Goal: Check status: Check status

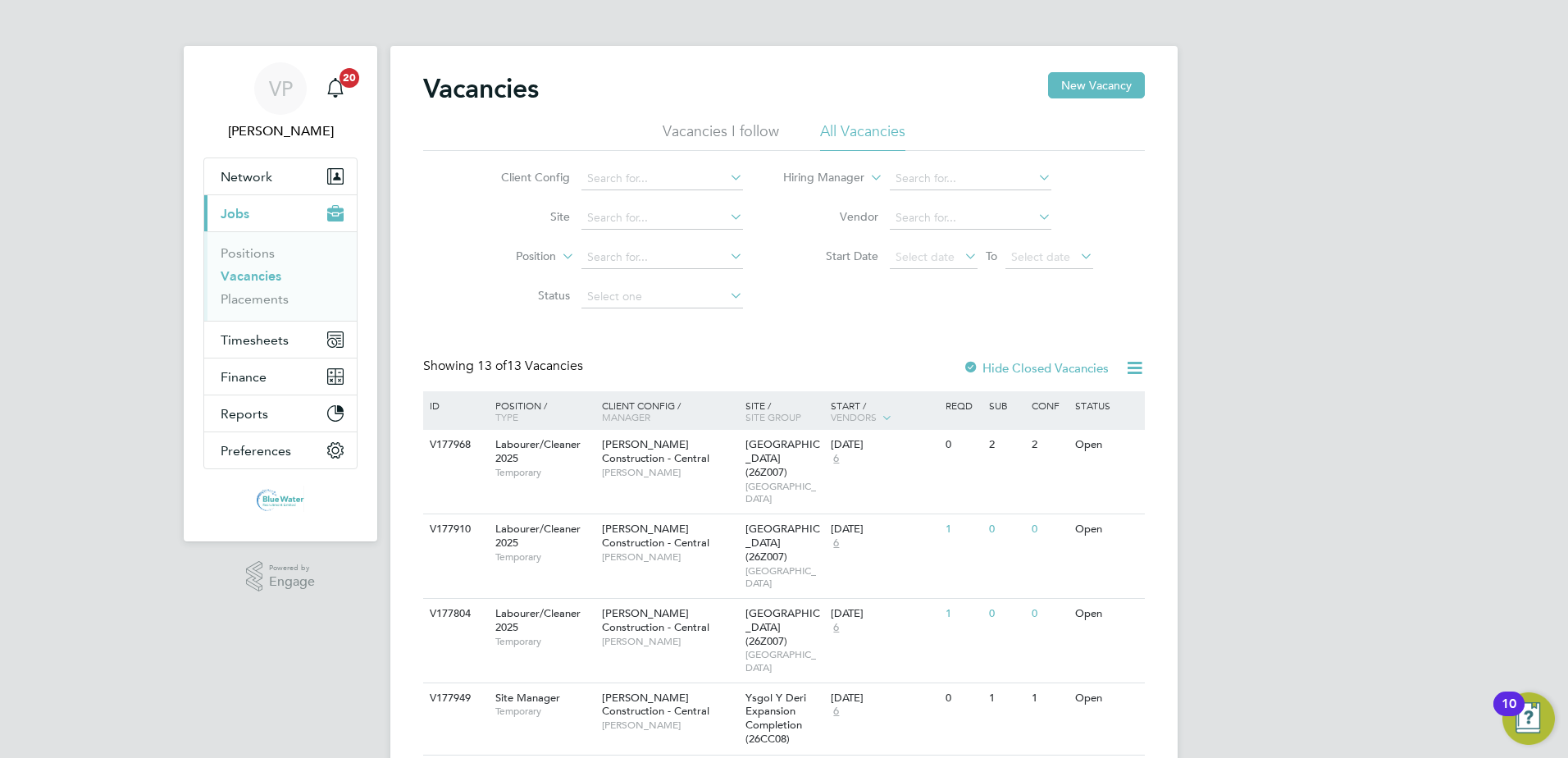
click at [1133, 372] on icon at bounding box center [1134, 367] width 20 height 20
click at [881, 134] on li "All Vacancies" at bounding box center [863, 135] width 86 height 30
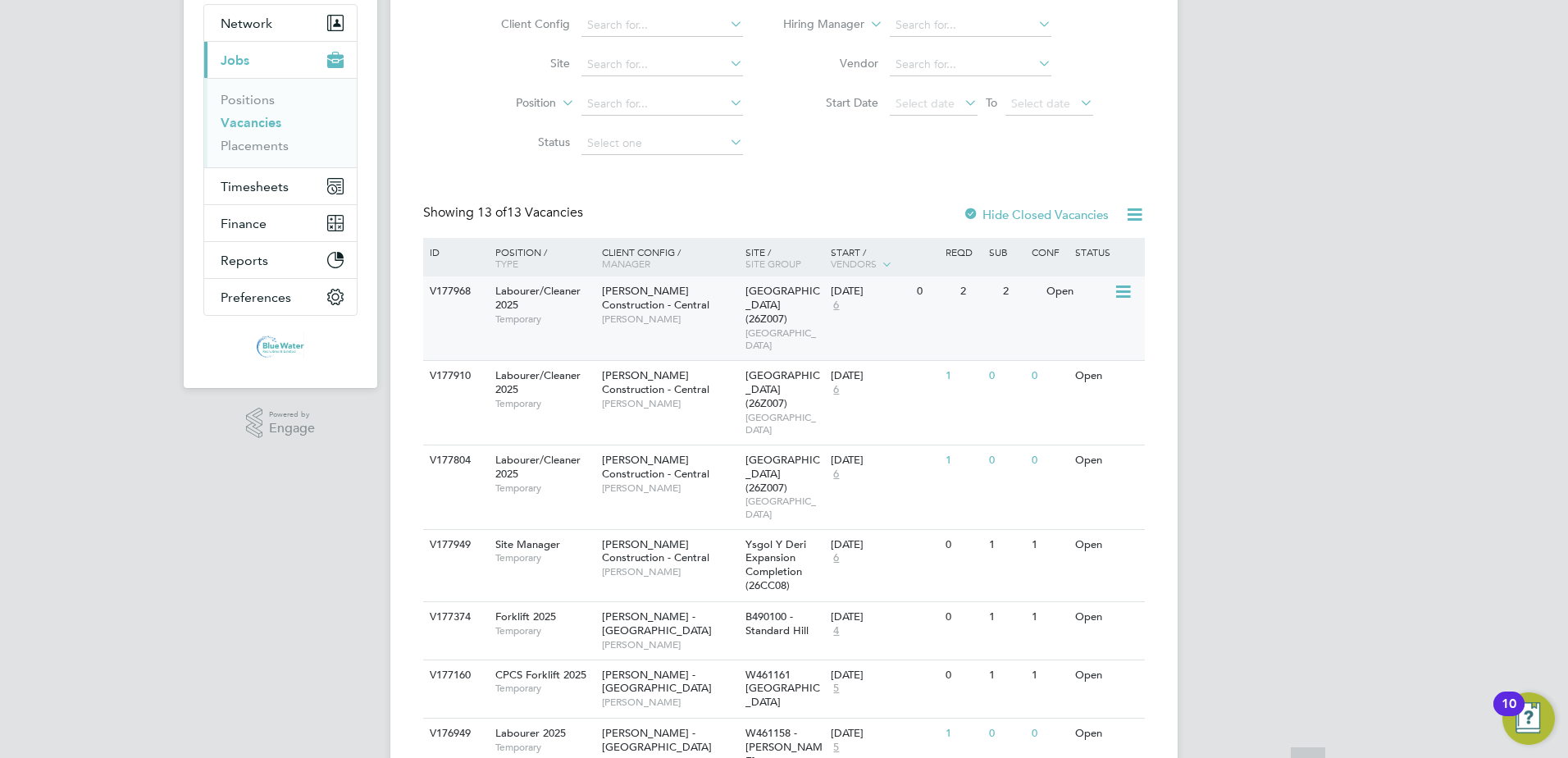
scroll to position [164, 0]
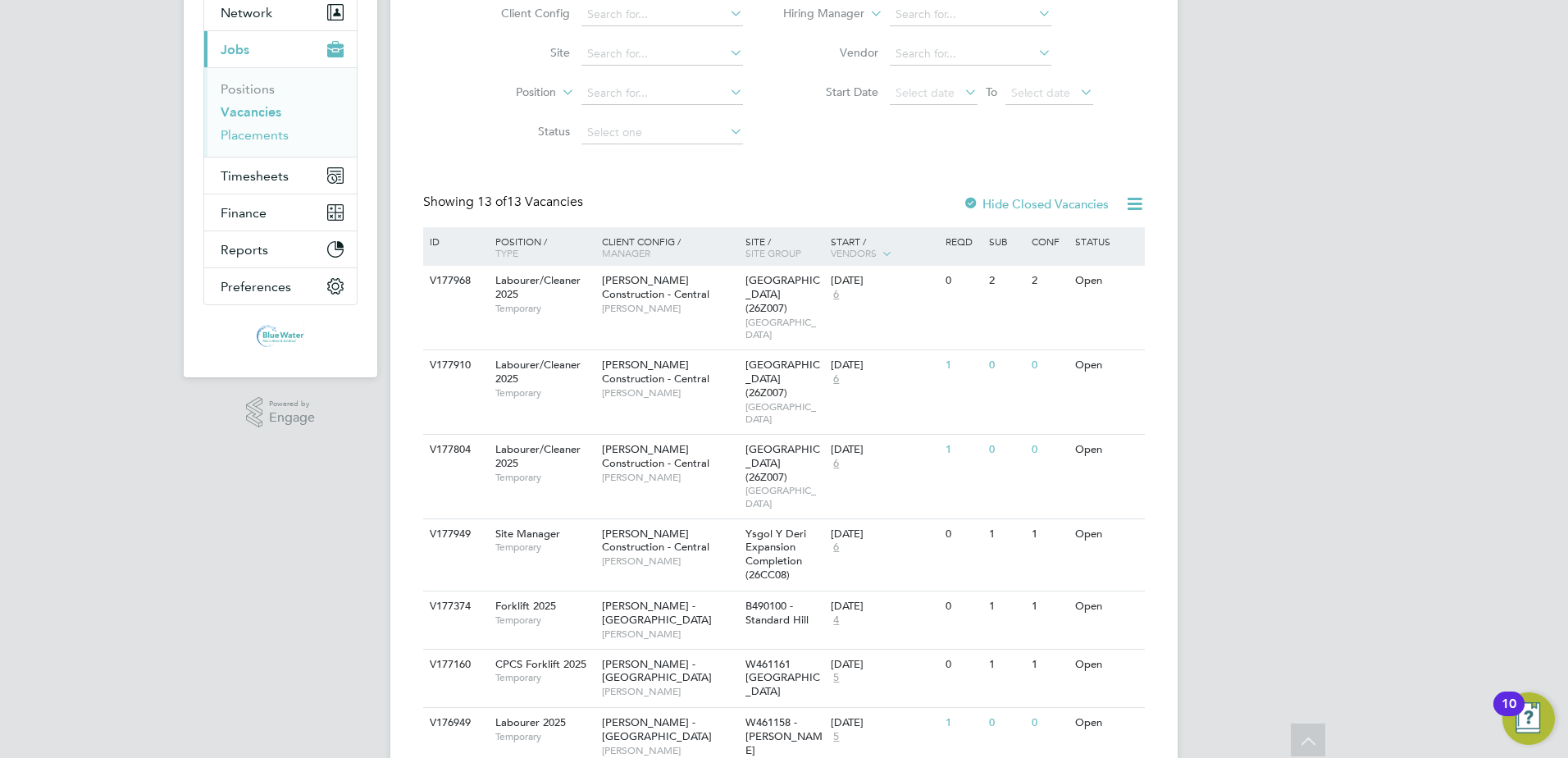
click at [265, 135] on link "Placements" at bounding box center [255, 134] width 68 height 15
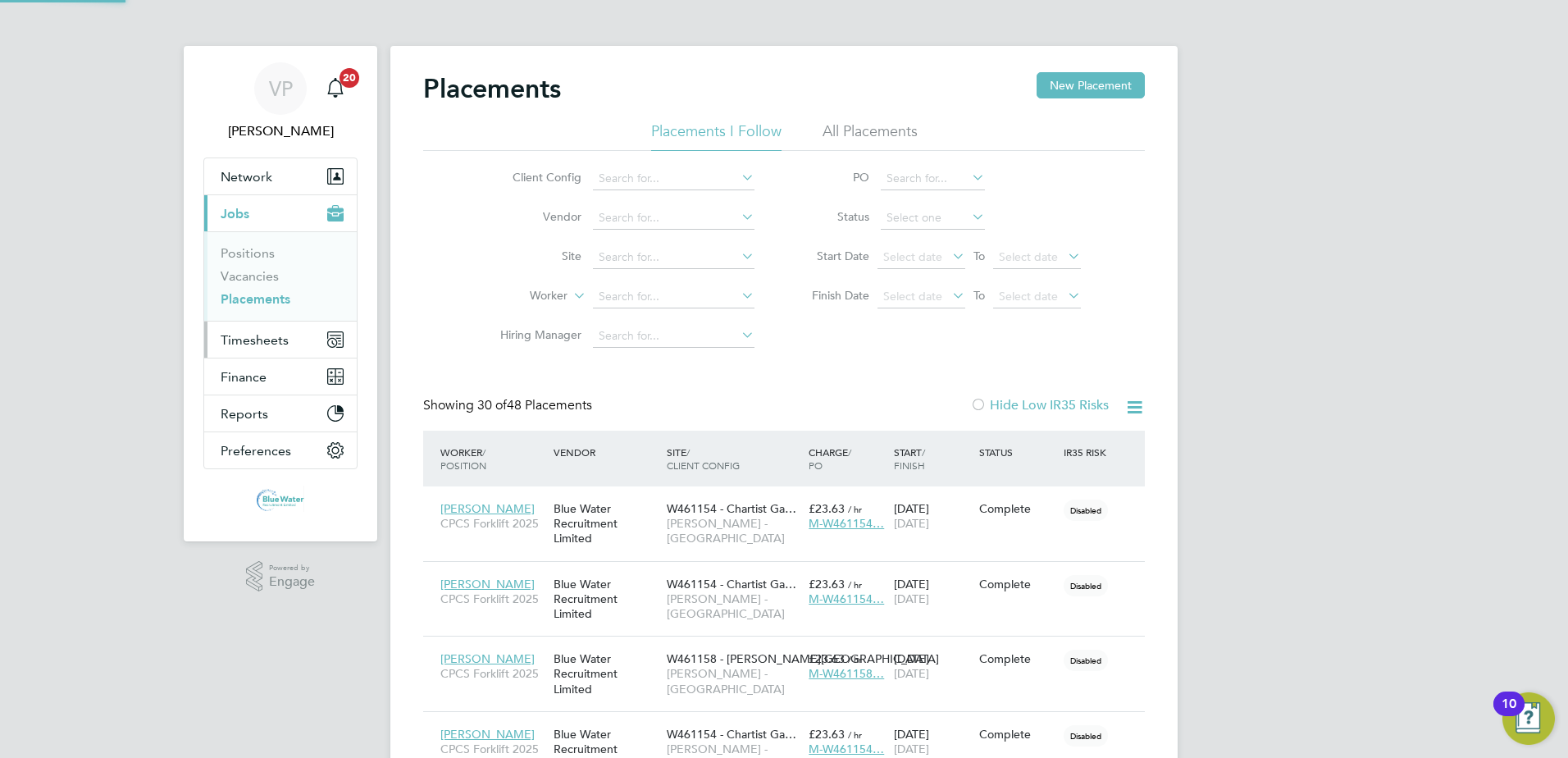
click at [251, 338] on span "Timesheets" at bounding box center [255, 340] width 68 height 15
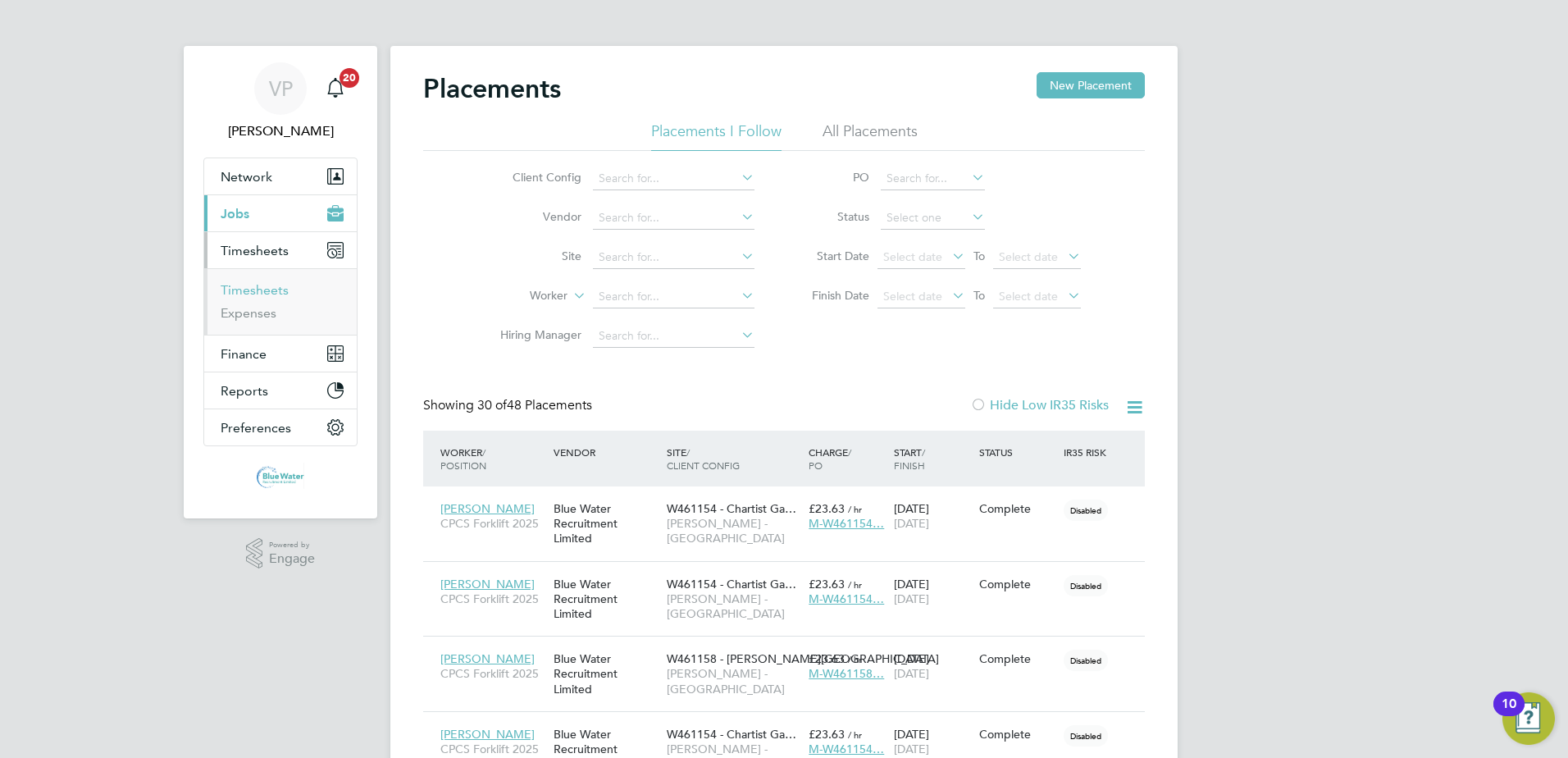
click at [248, 294] on link "Timesheets" at bounding box center [255, 290] width 68 height 15
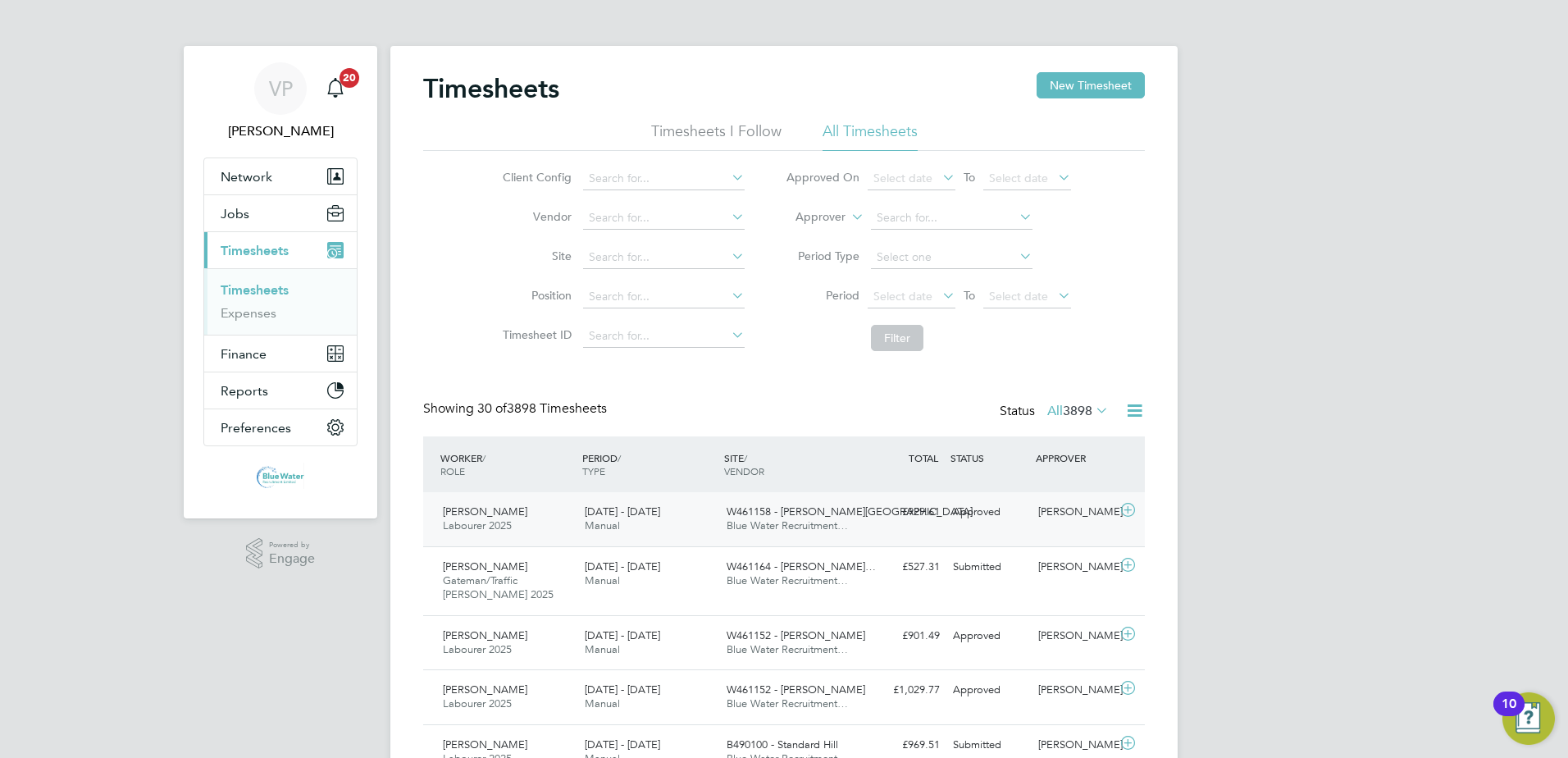
click at [769, 512] on span "W461158 - Crick Road" at bounding box center [849, 511] width 246 height 14
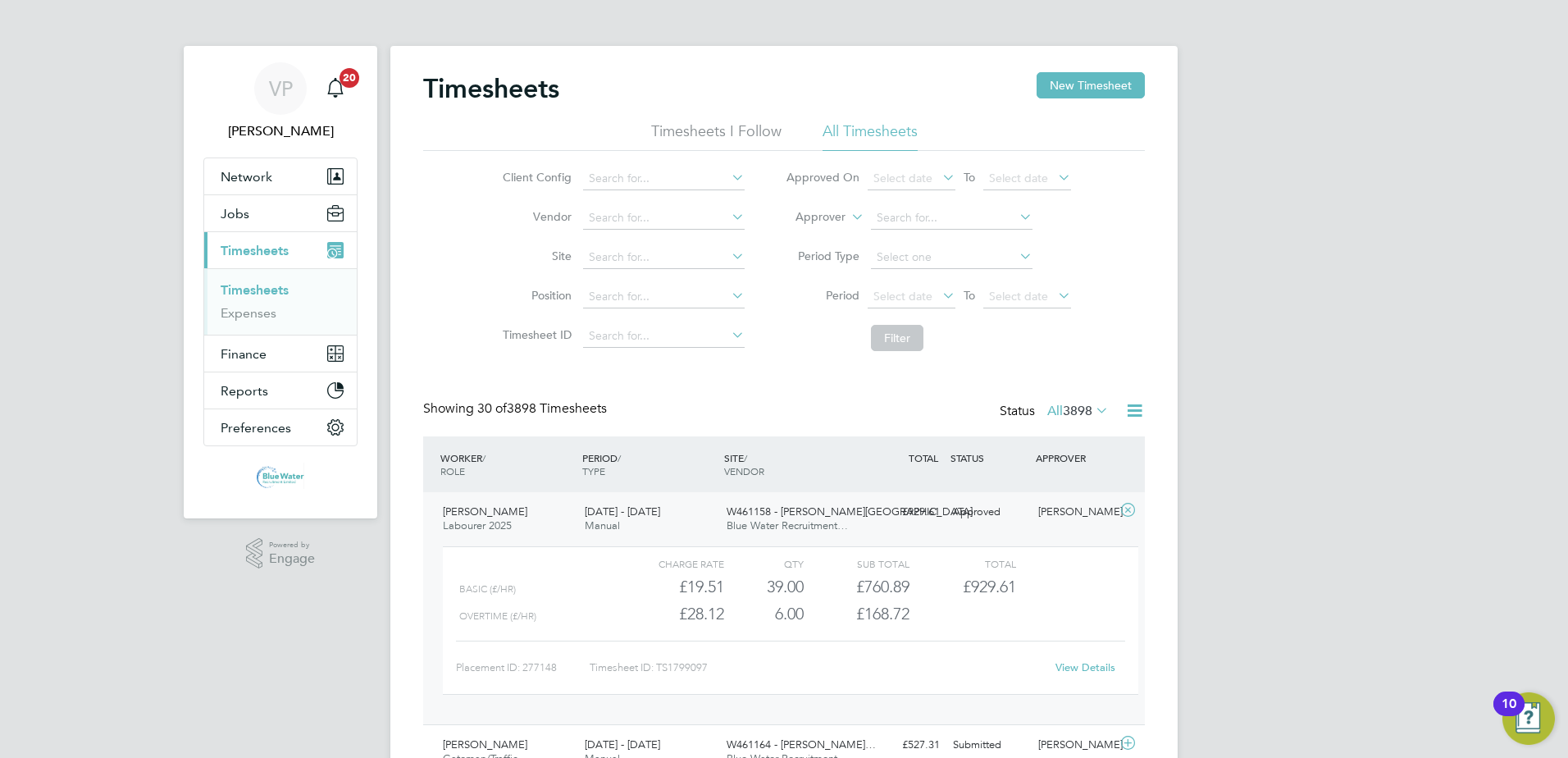
click at [1082, 664] on link "View Details" at bounding box center [1086, 667] width 60 height 14
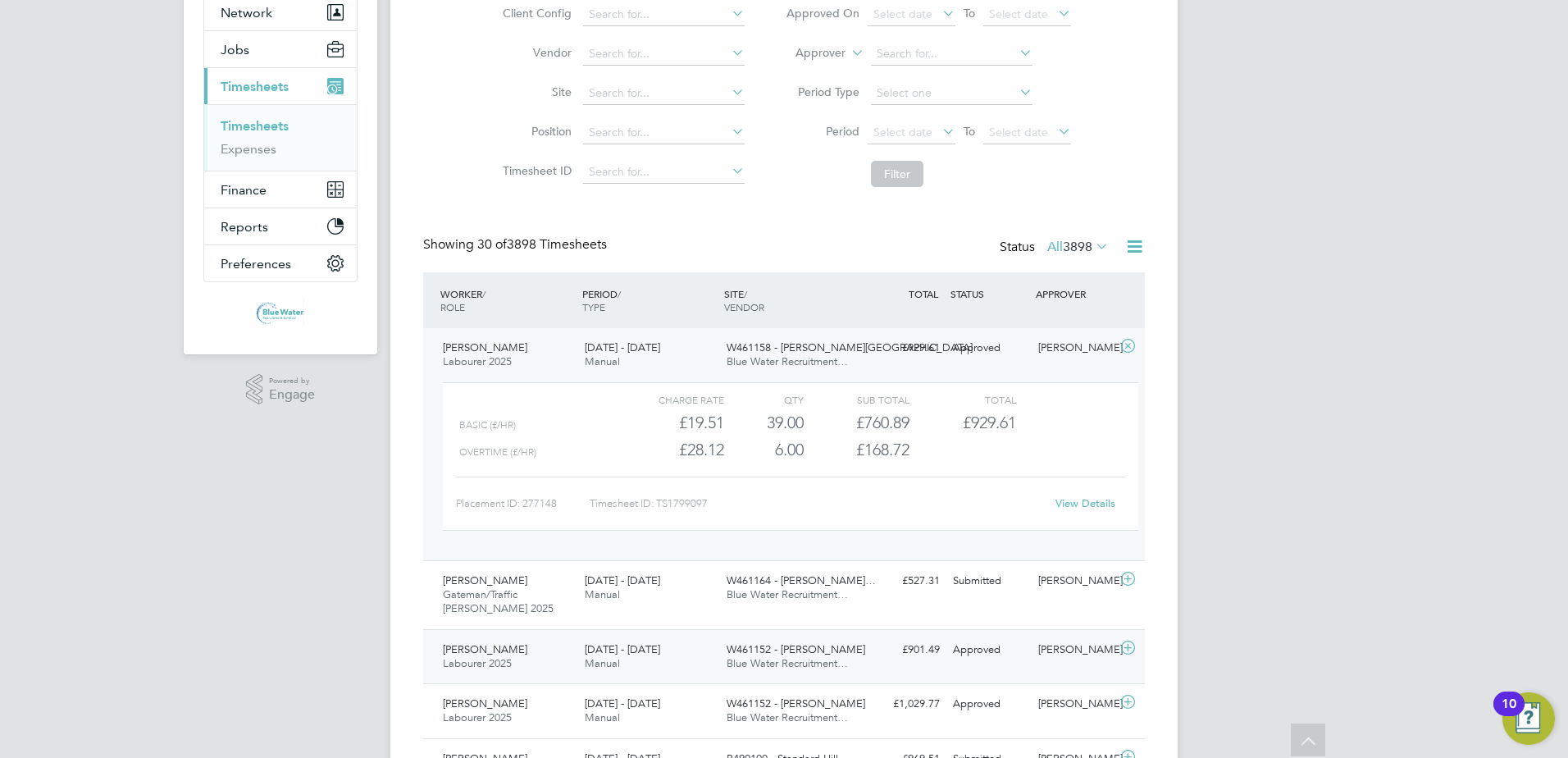
click at [637, 661] on div "2 - 8 Aug 2025 Manual" at bounding box center [649, 657] width 142 height 41
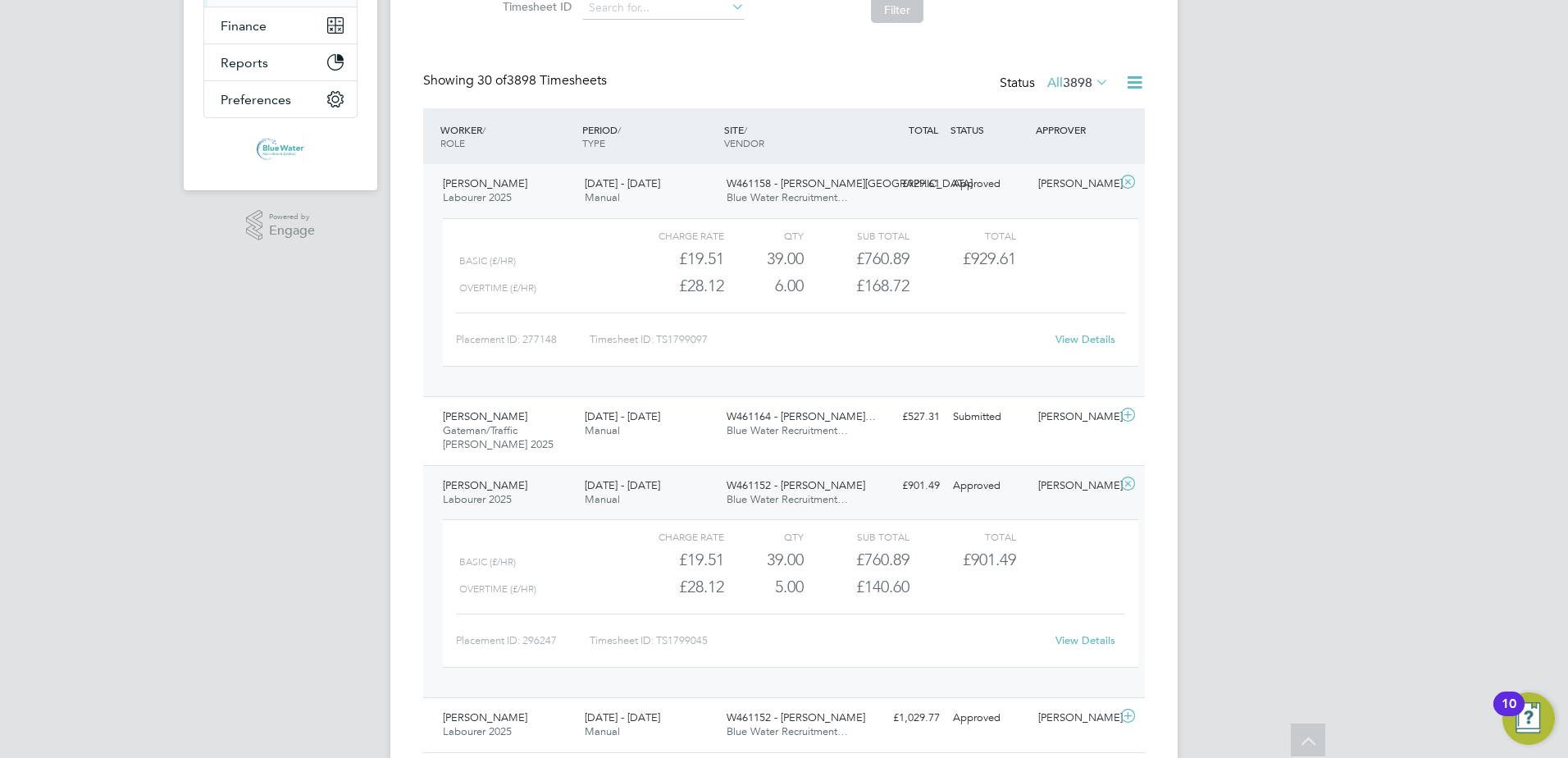
click at [1087, 639] on link "View Details" at bounding box center [1086, 640] width 60 height 14
click at [727, 735] on span "Blue Water Recruitment…" at bounding box center [787, 731] width 121 height 14
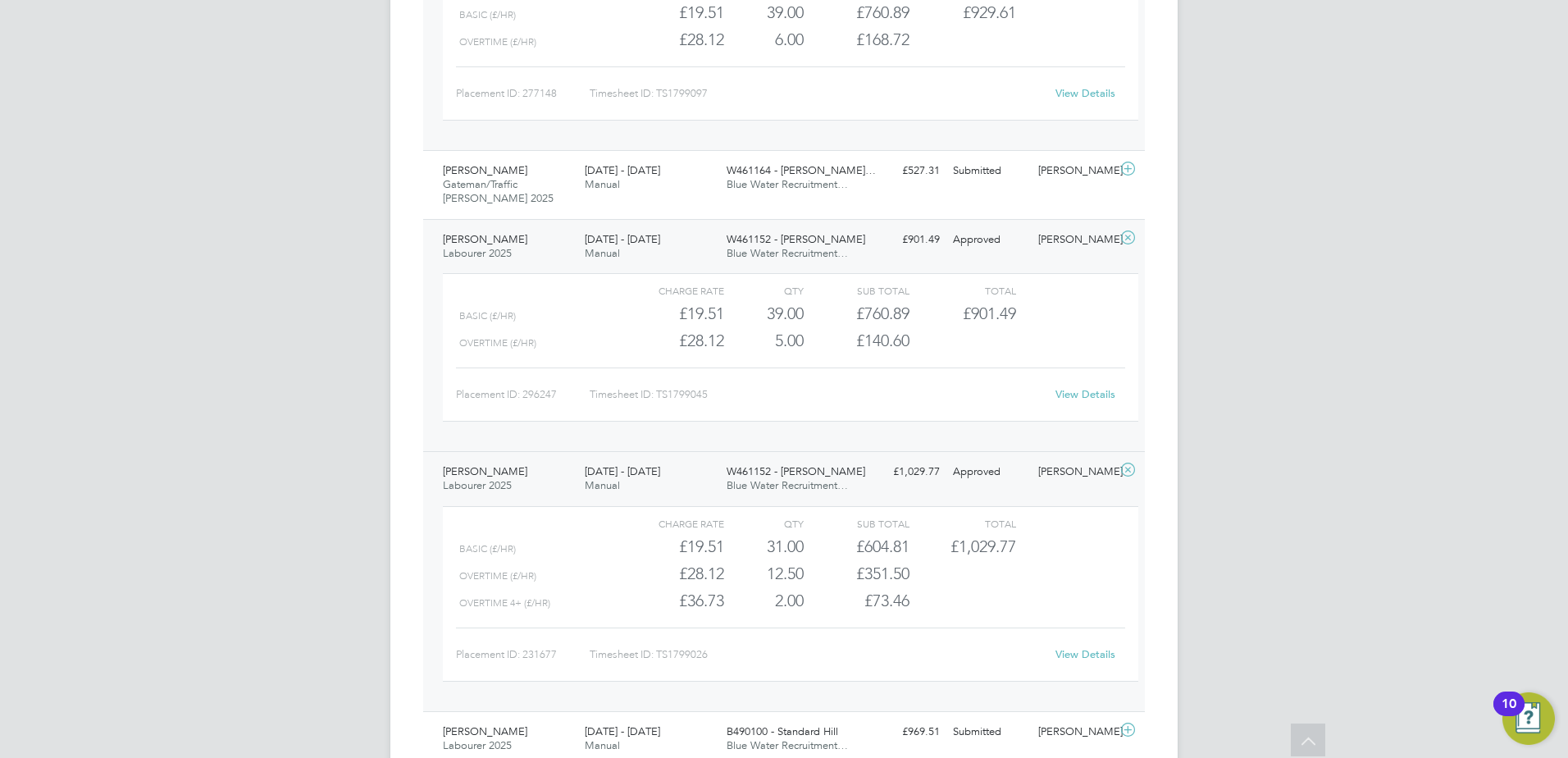
click at [1068, 656] on link "View Details" at bounding box center [1086, 654] width 60 height 14
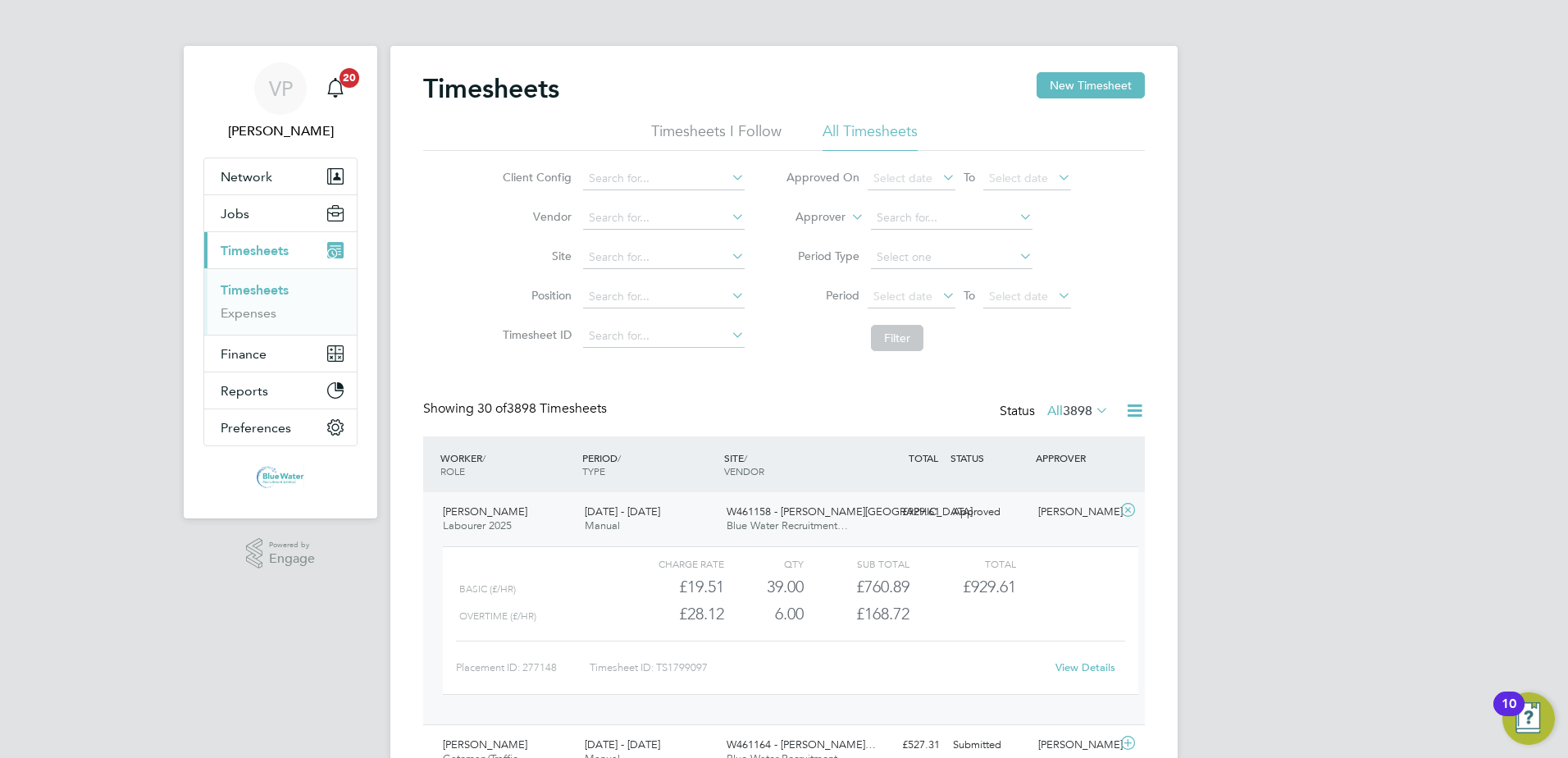
click at [875, 133] on li "All Timesheets" at bounding box center [870, 135] width 95 height 30
click at [1092, 412] on icon at bounding box center [1092, 410] width 0 height 23
click at [1086, 490] on li "Submitted" at bounding box center [1060, 486] width 76 height 23
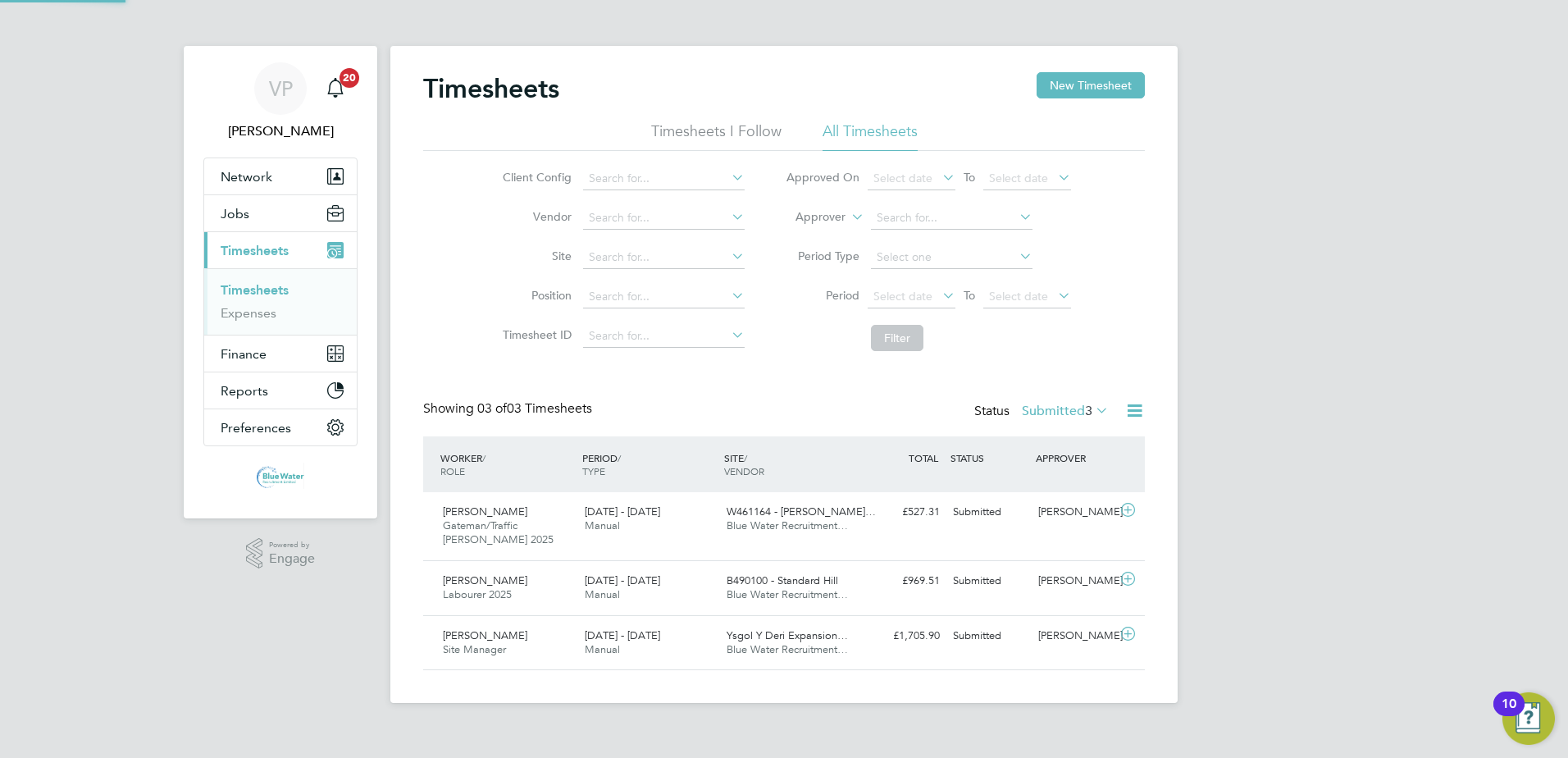
scroll to position [42, 143]
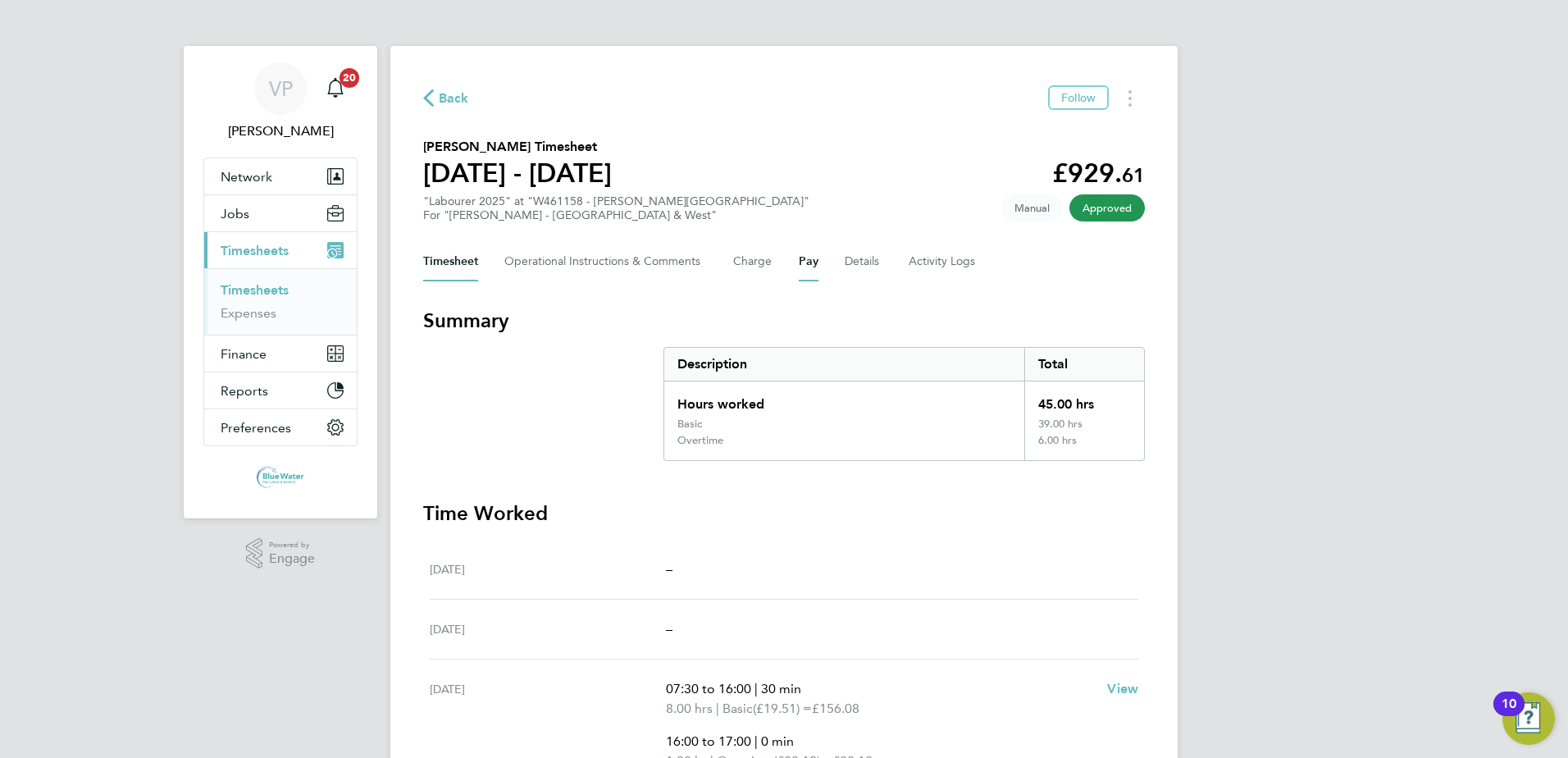
click at [803, 264] on button "Pay" at bounding box center [809, 261] width 19 height 39
click at [799, 269] on button "Pay" at bounding box center [809, 261] width 19 height 39
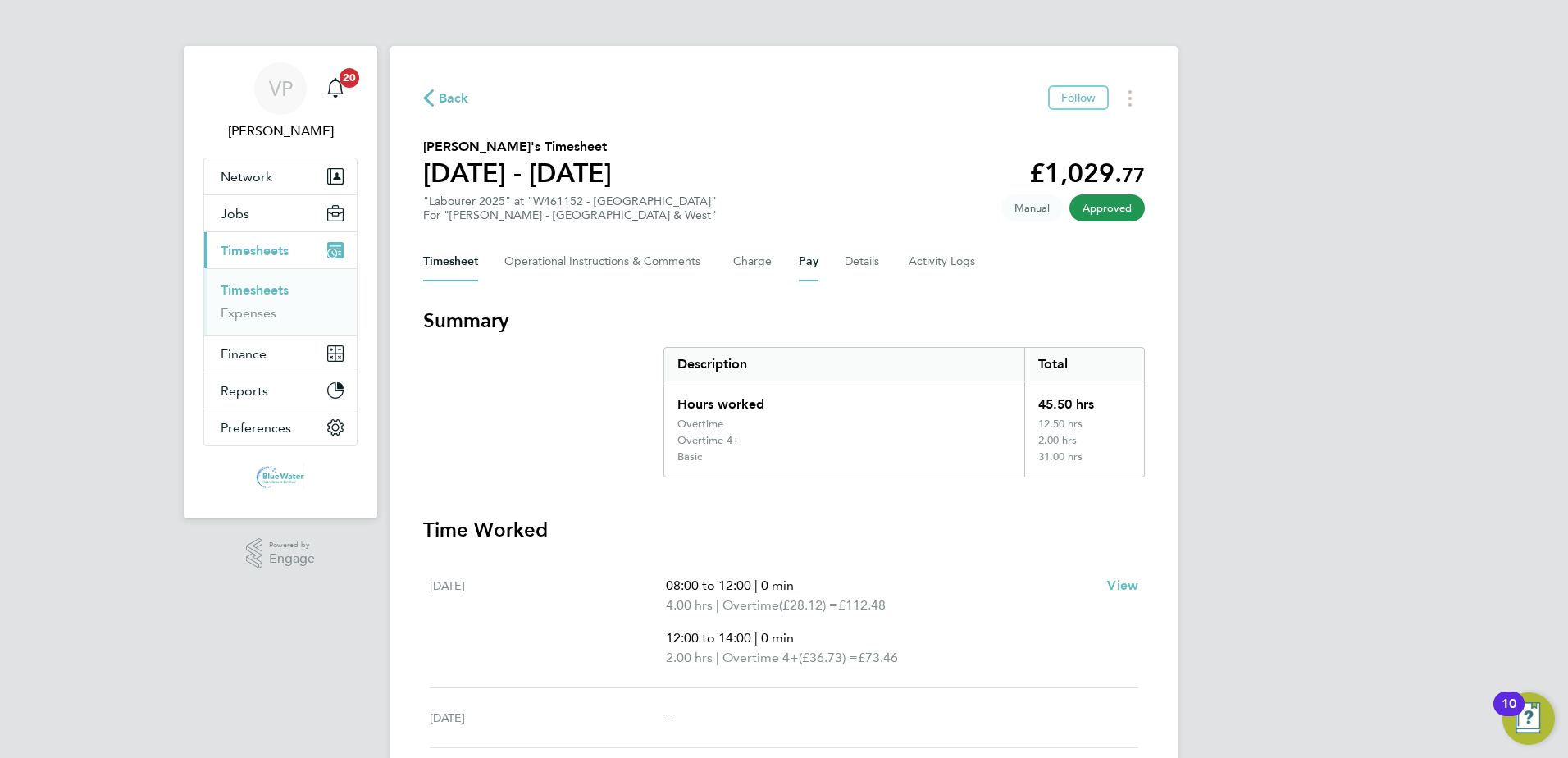
click at [811, 266] on button "Pay" at bounding box center [809, 261] width 19 height 39
